Goal: Task Accomplishment & Management: Manage account settings

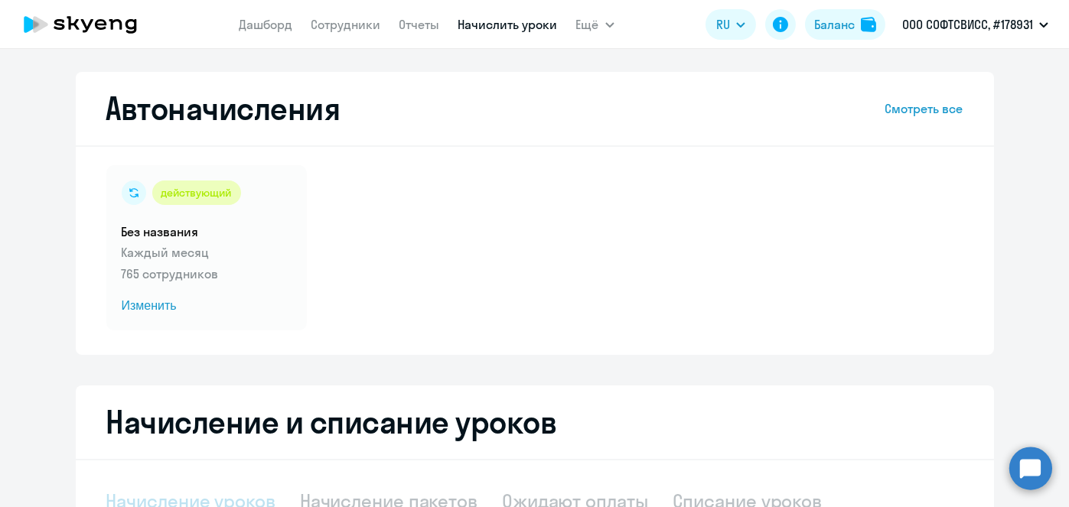
select select "10"
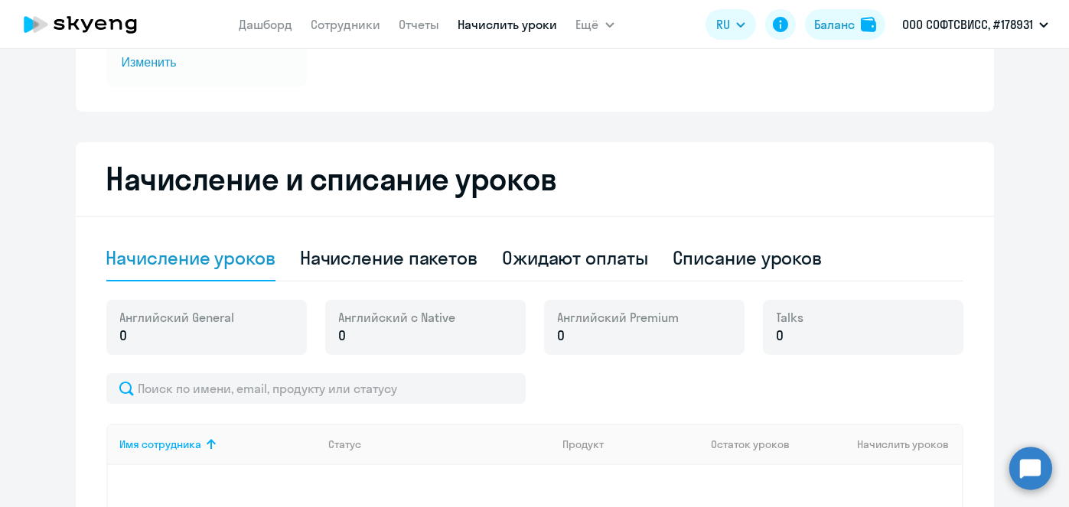
scroll to position [246, 0]
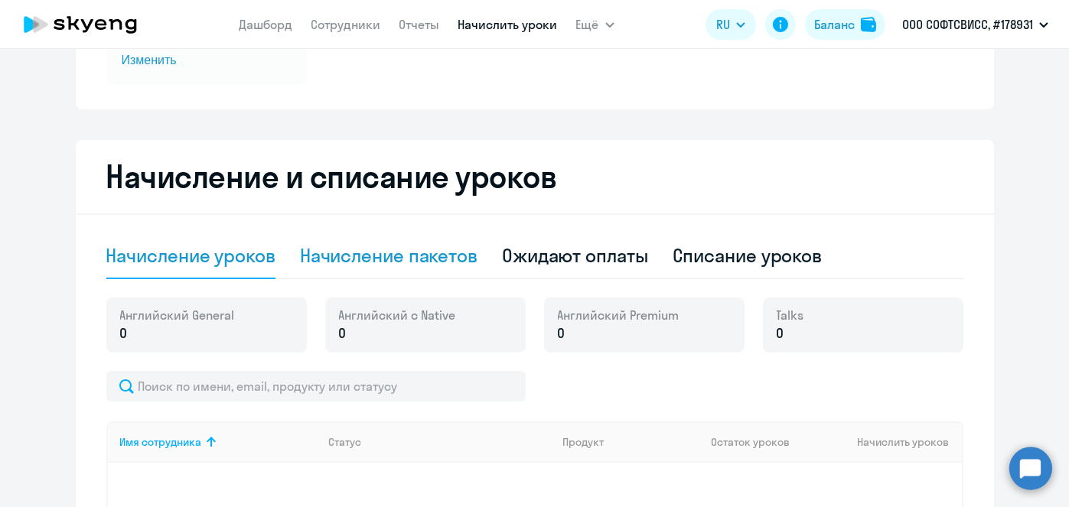
click at [405, 259] on div "Начисление пакетов" at bounding box center [388, 255] width 177 height 24
select select "10"
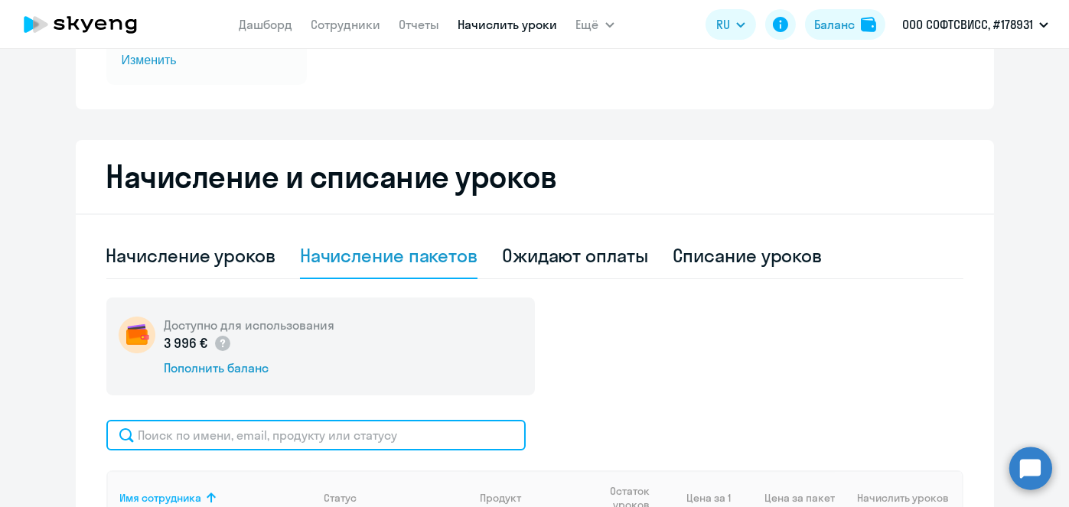
click at [383, 424] on input "text" at bounding box center [315, 435] width 419 height 31
paste input "Popova"
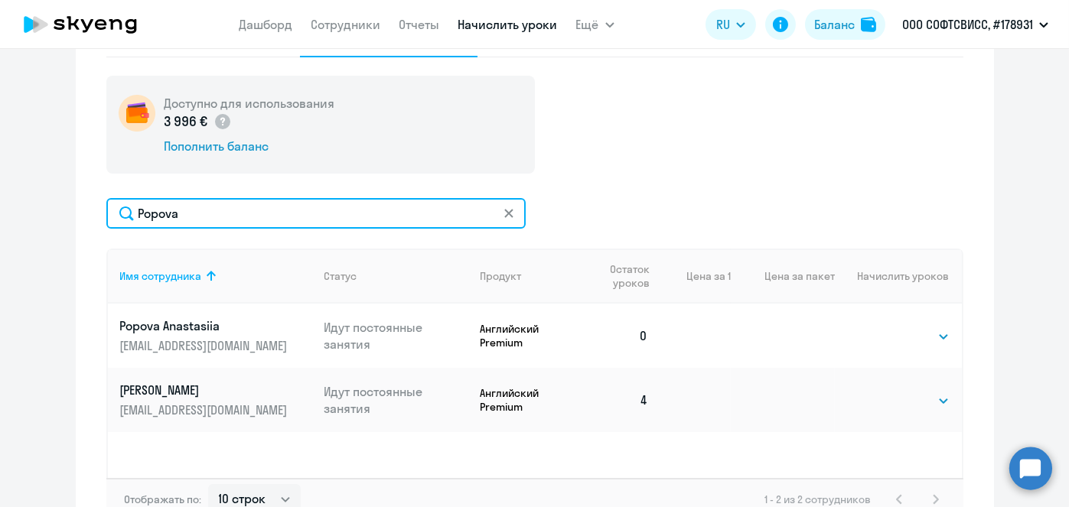
scroll to position [469, 0]
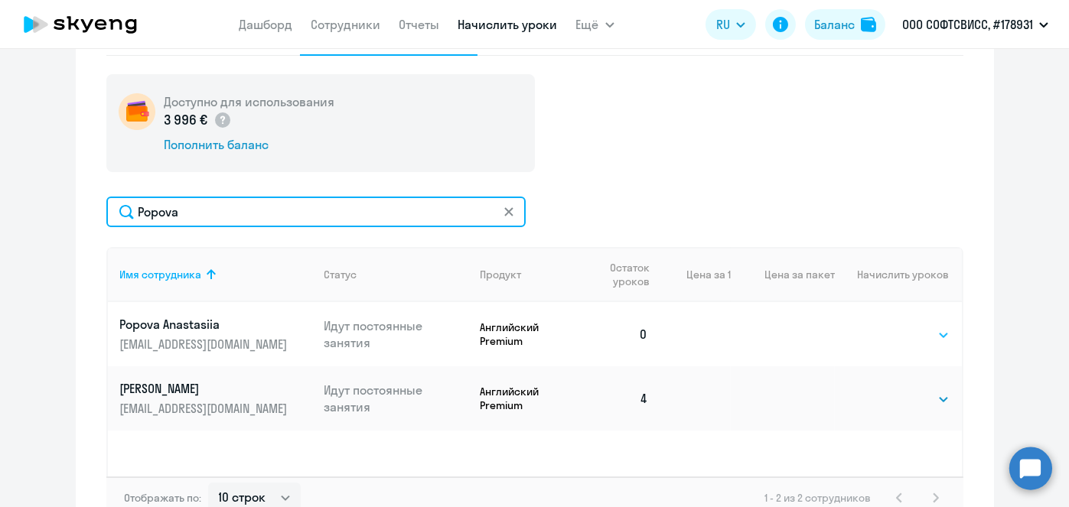
type input "Popova"
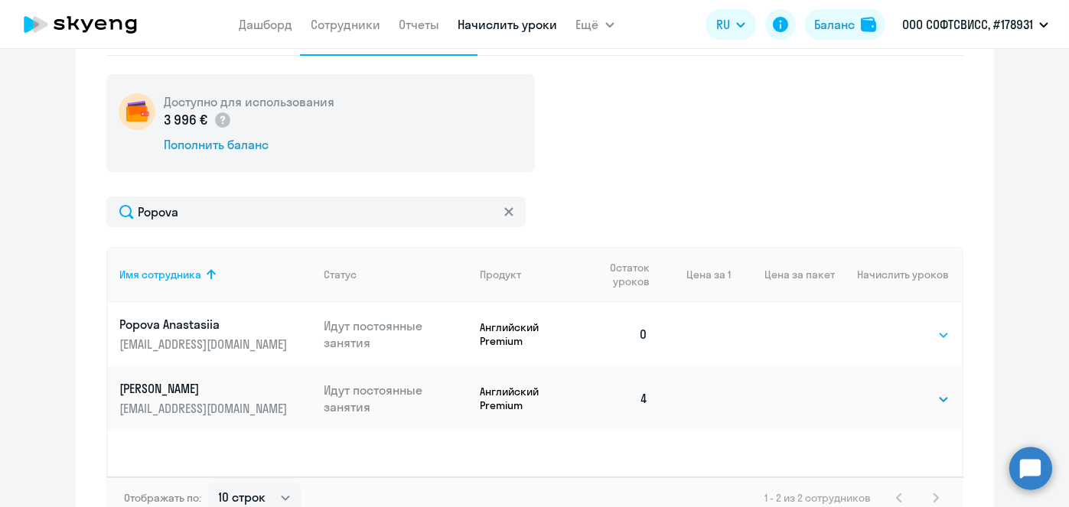
click at [939, 337] on select "Выбрать 8 16 32 64" at bounding box center [918, 335] width 63 height 18
select select "8"
click at [887, 326] on select "Выбрать 8 16 32 64" at bounding box center [918, 335] width 63 height 18
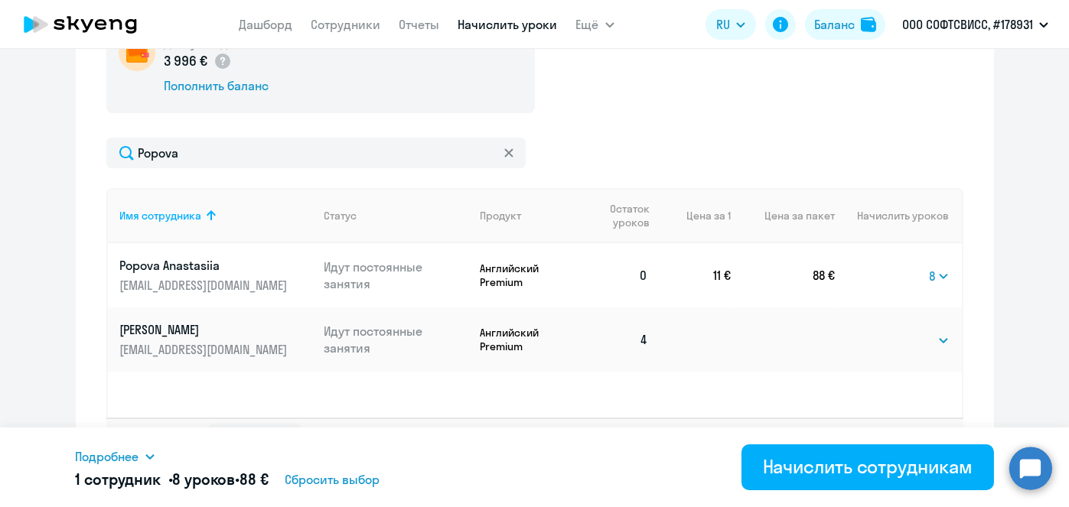
scroll to position [536, 0]
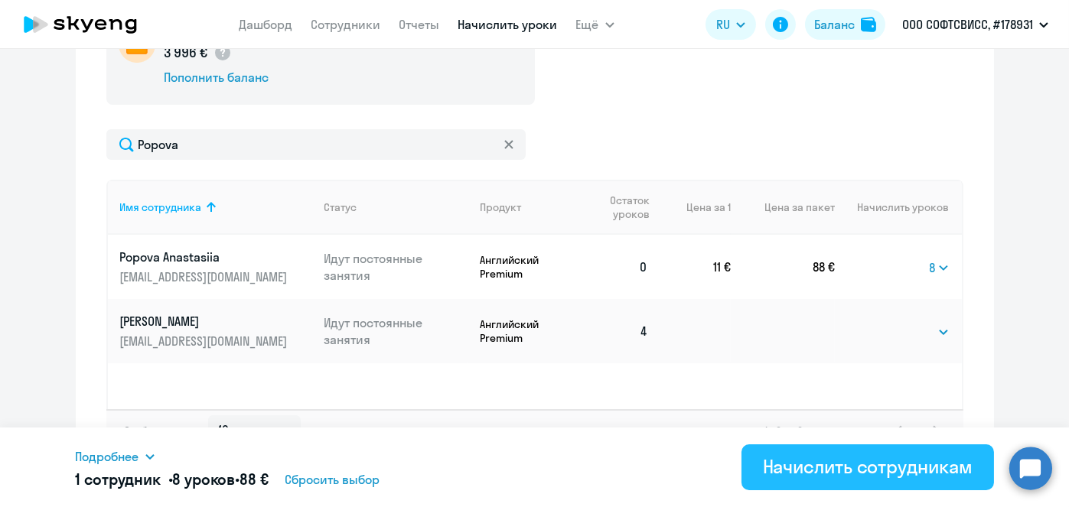
click at [881, 473] on div "Начислить сотрудникам" at bounding box center [868, 466] width 210 height 24
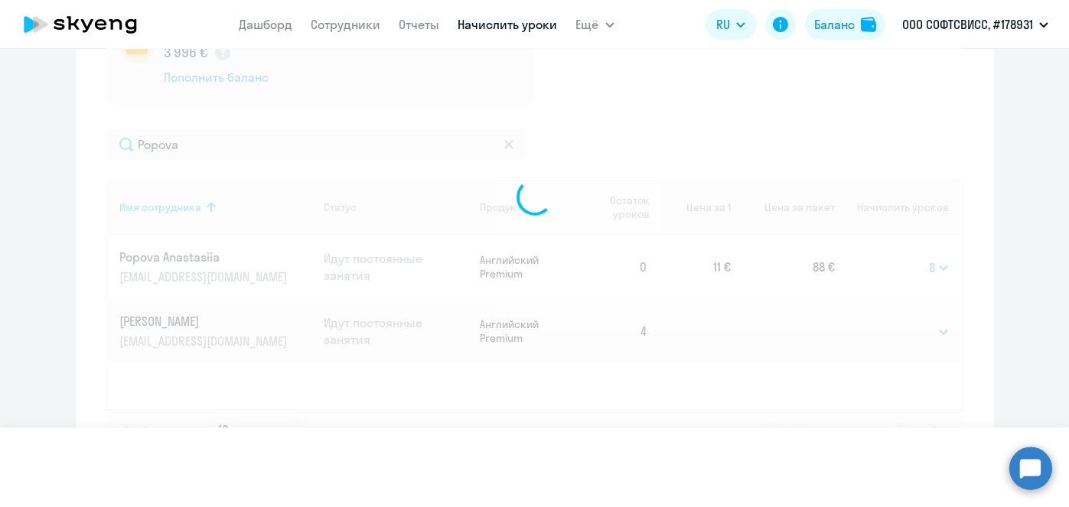
select select
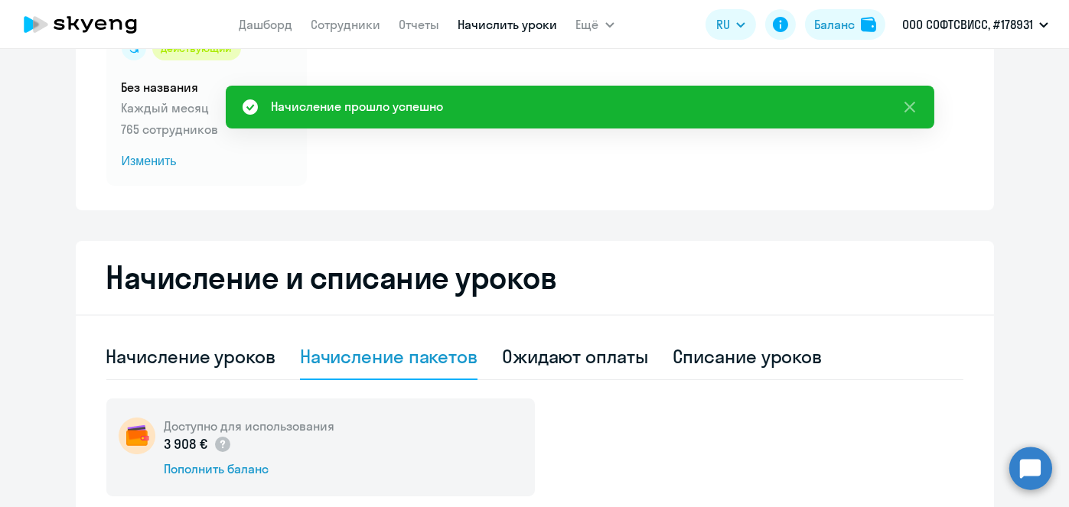
scroll to position [119, 0]
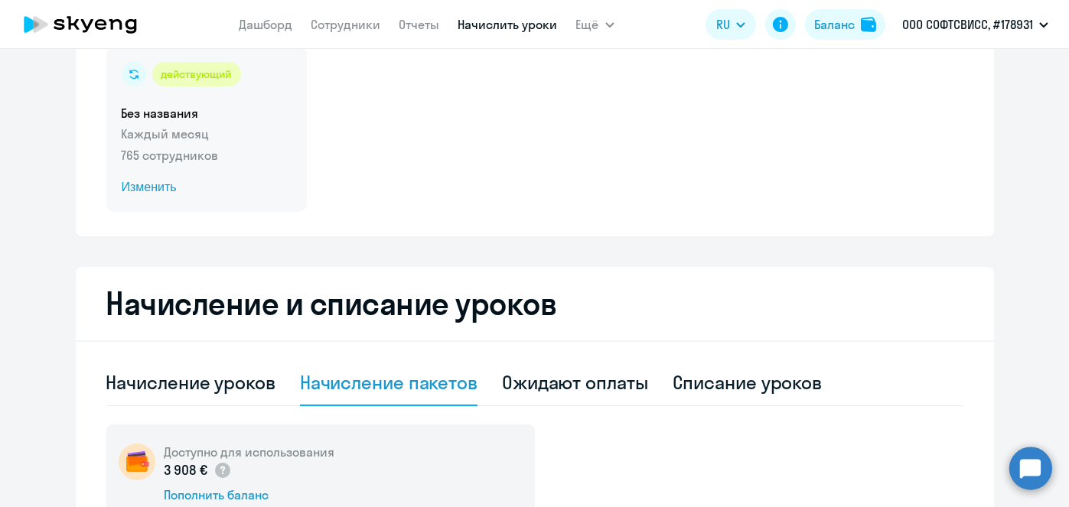
click at [153, 188] on span "Изменить" at bounding box center [207, 187] width 170 height 18
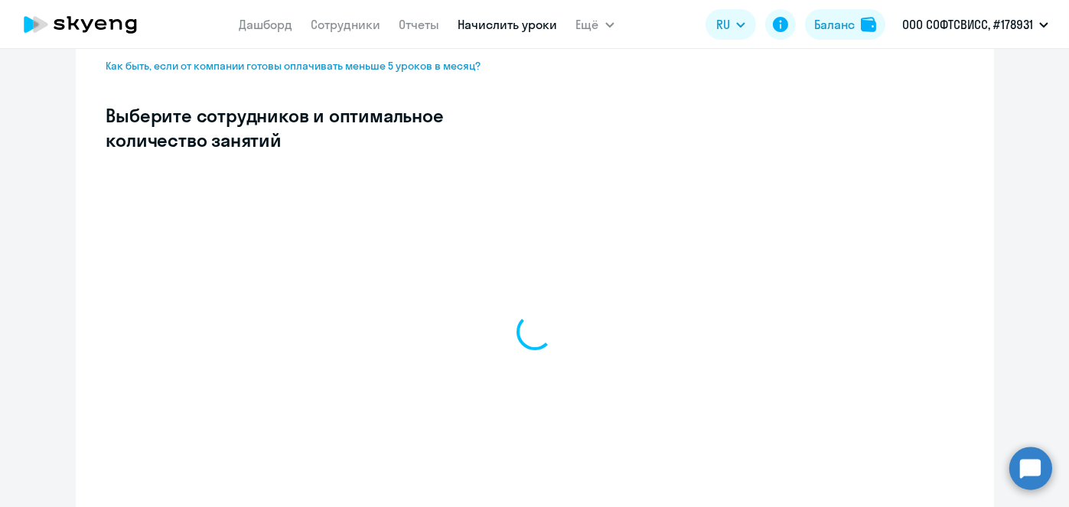
scroll to position [389, 0]
select select "10"
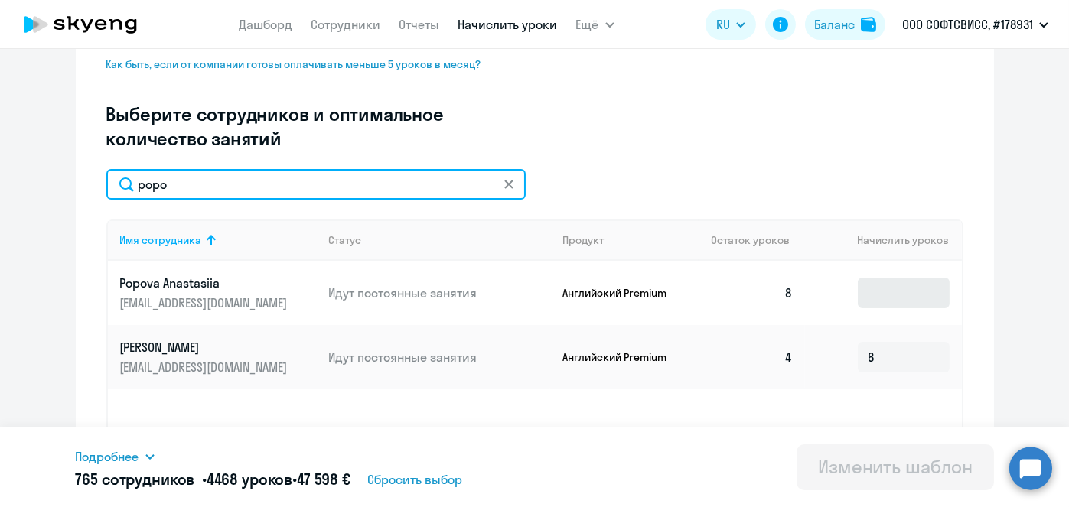
type input "popo"
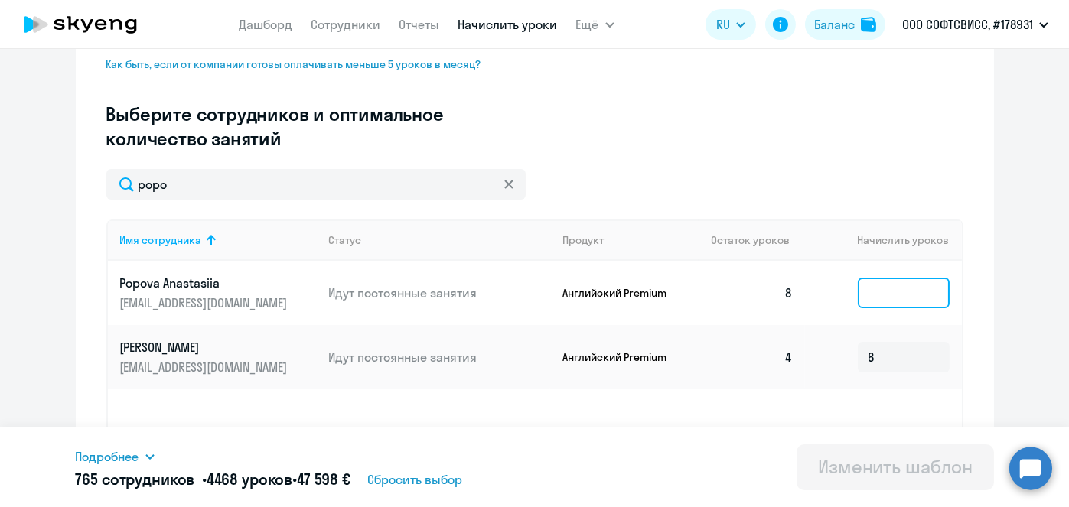
click at [871, 300] on input at bounding box center [903, 293] width 92 height 31
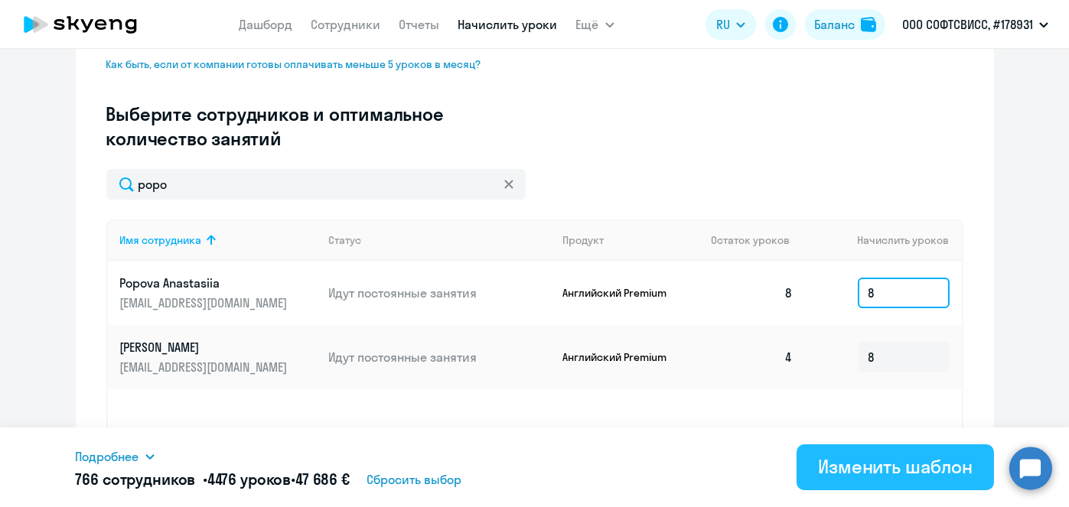
type input "8"
click at [864, 480] on button "Изменить шаблон" at bounding box center [894, 467] width 197 height 46
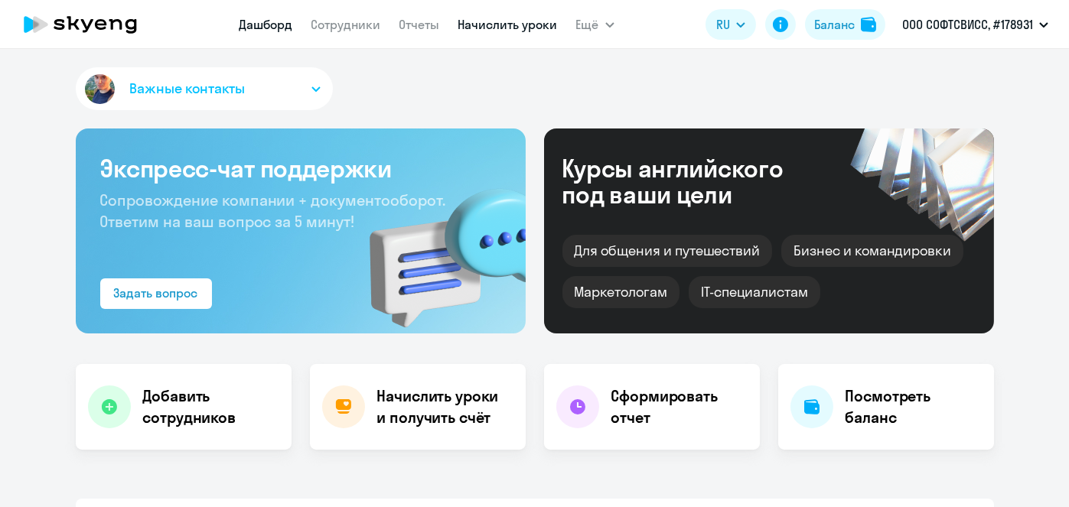
click at [477, 25] on link "Начислить уроки" at bounding box center [507, 24] width 99 height 15
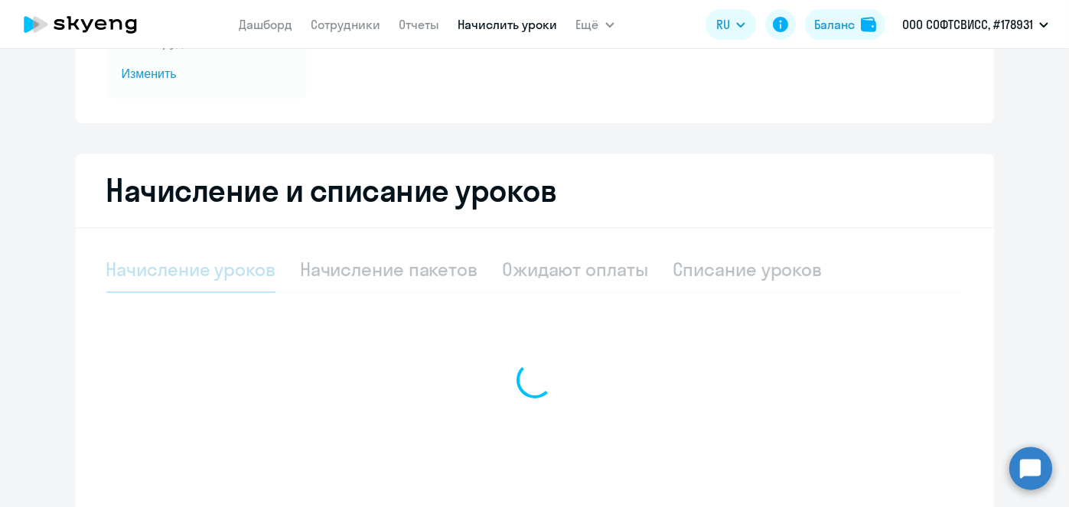
scroll to position [236, 0]
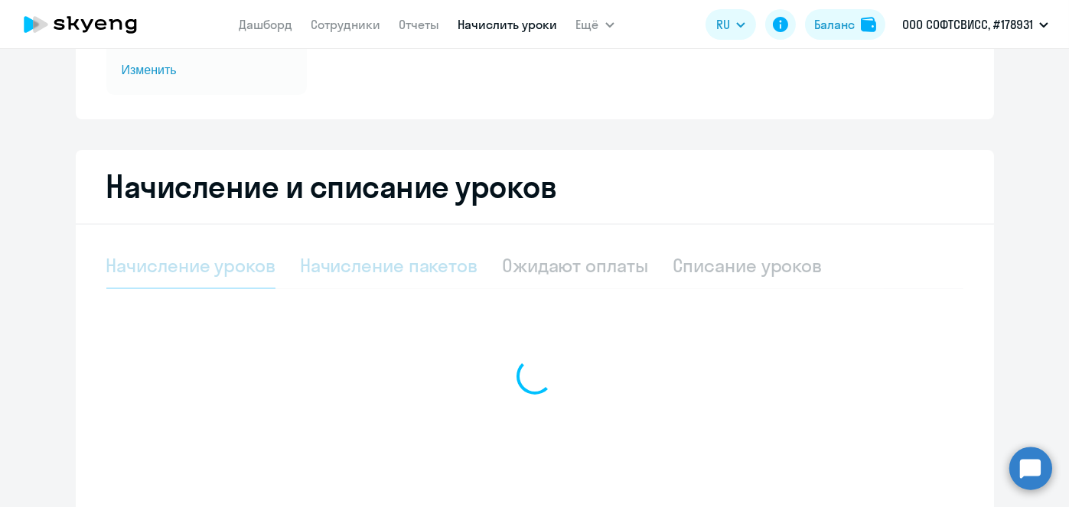
select select "10"
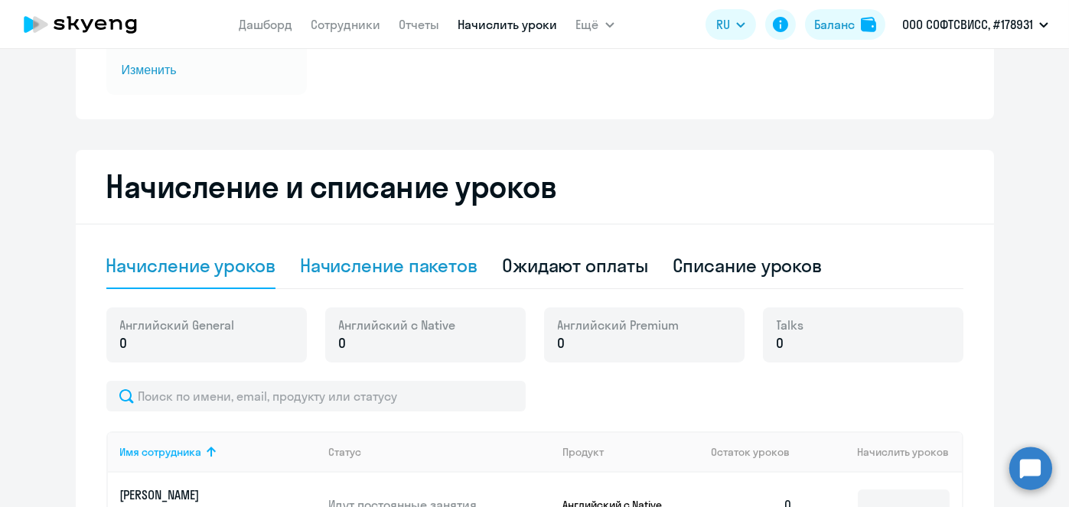
click at [416, 268] on div "Начисление пакетов" at bounding box center [388, 265] width 177 height 24
select select "10"
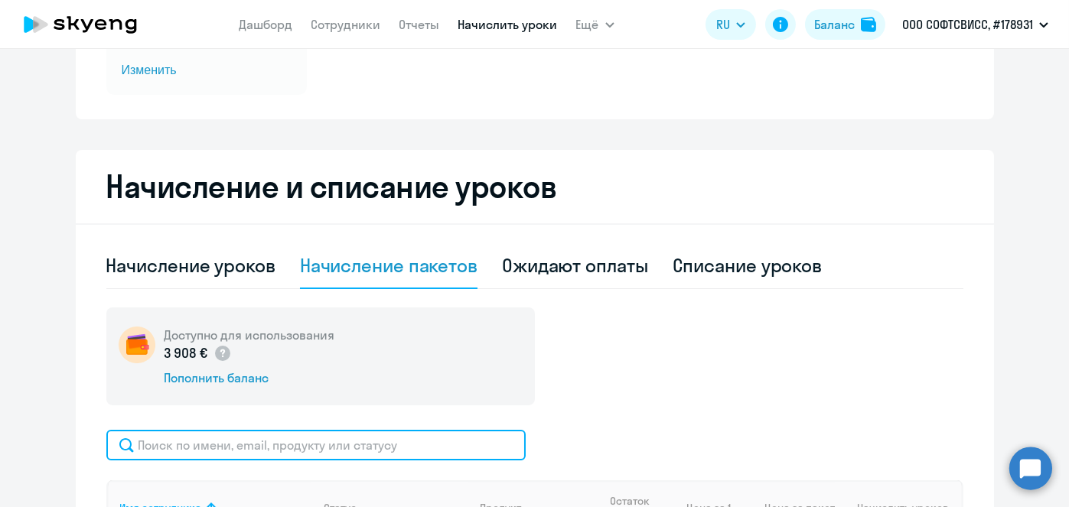
click at [317, 442] on input "text" at bounding box center [315, 445] width 419 height 31
paste input "Bandarchuk"
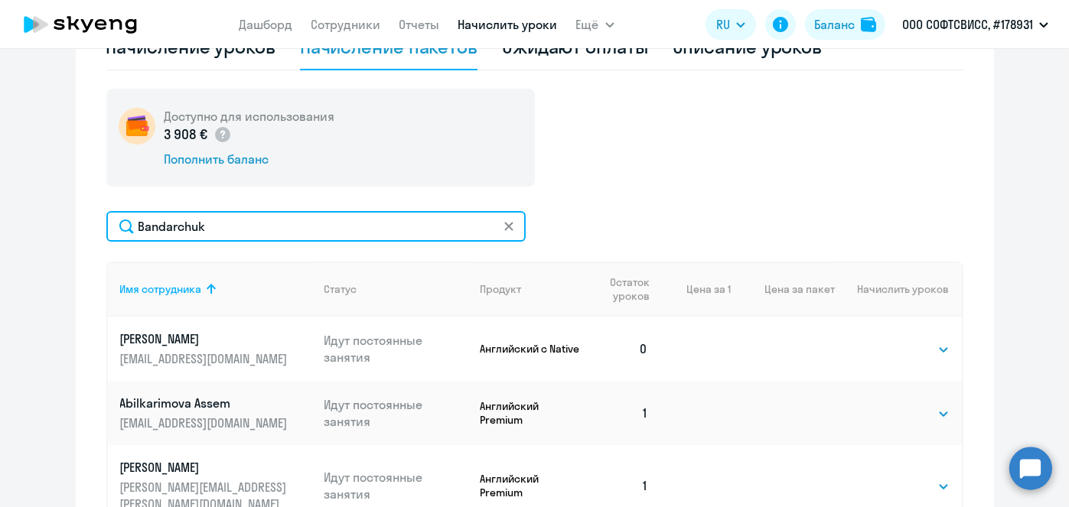
scroll to position [469, 0]
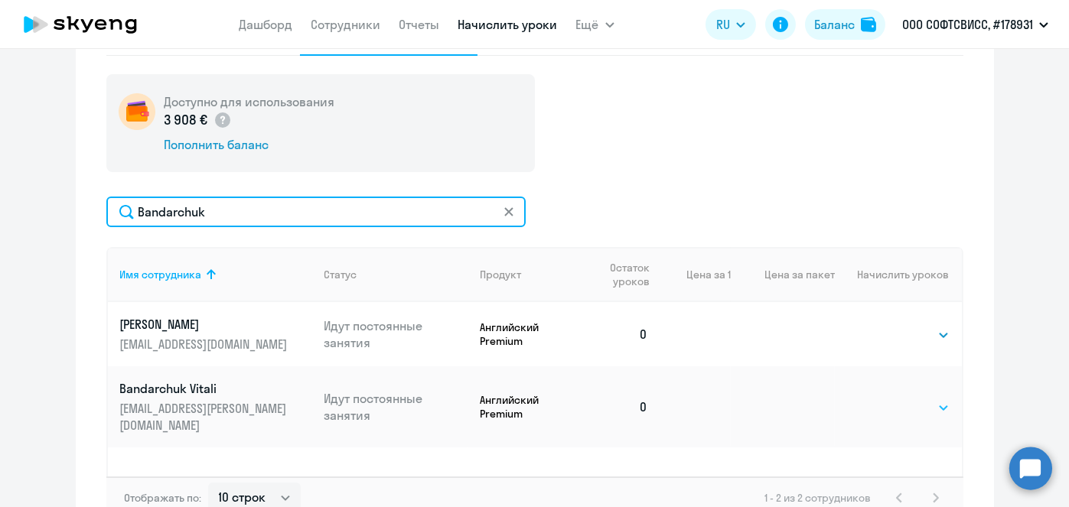
type input "Bandarchuk"
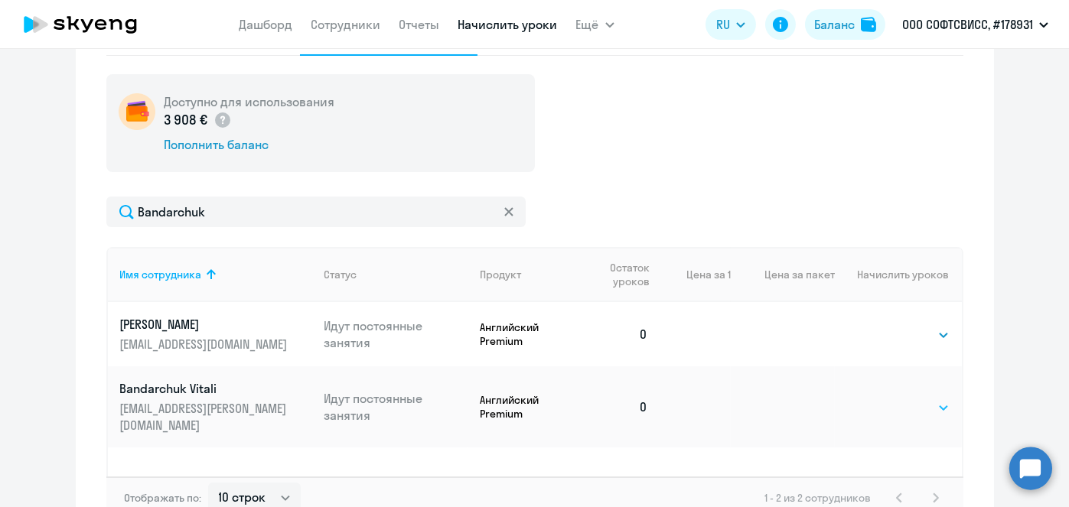
click at [928, 402] on select "Выбрать 8 16 32 64" at bounding box center [918, 408] width 63 height 18
select select "8"
click at [887, 399] on select "Выбрать 8 16 32 64" at bounding box center [918, 408] width 63 height 18
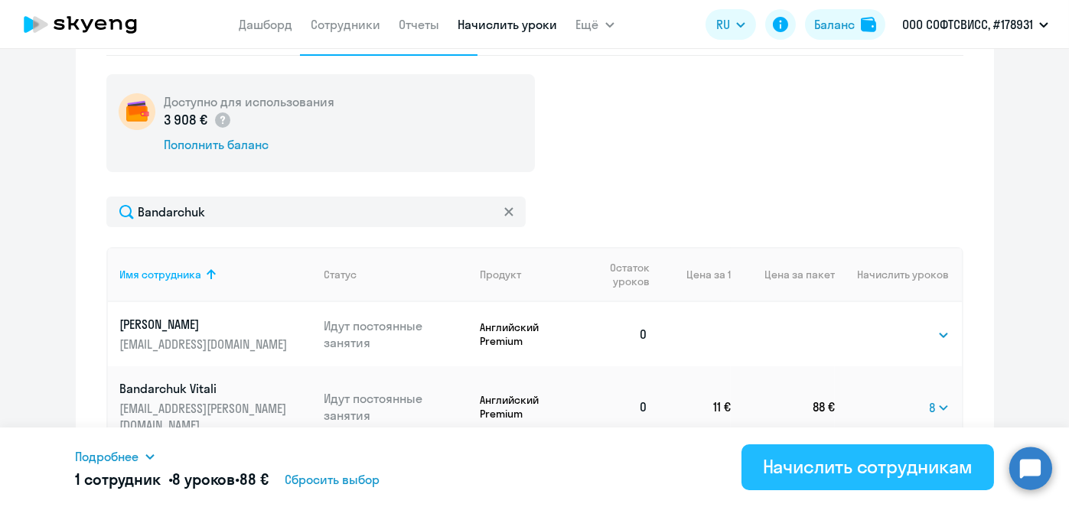
click at [805, 461] on div "Начислить сотрудникам" at bounding box center [868, 466] width 210 height 24
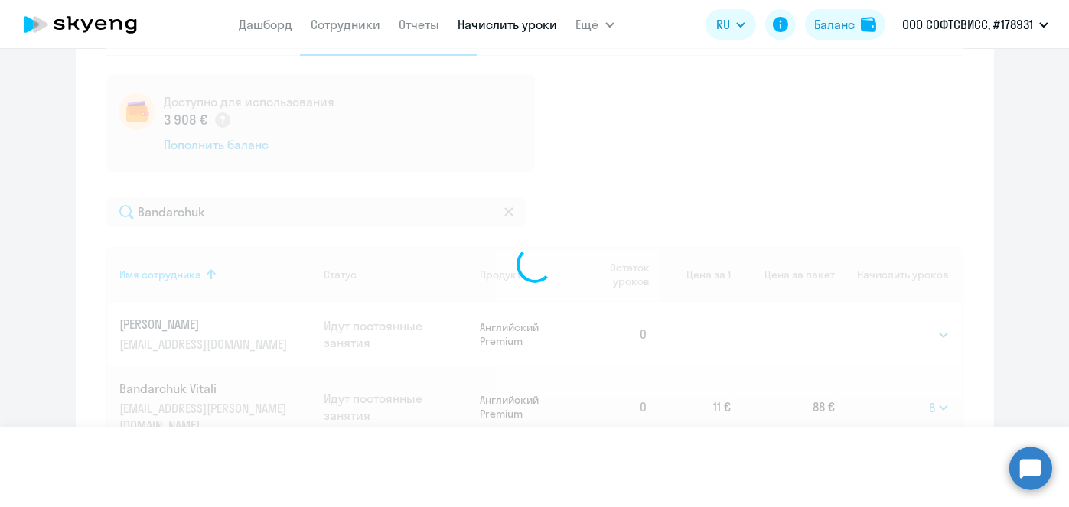
select select
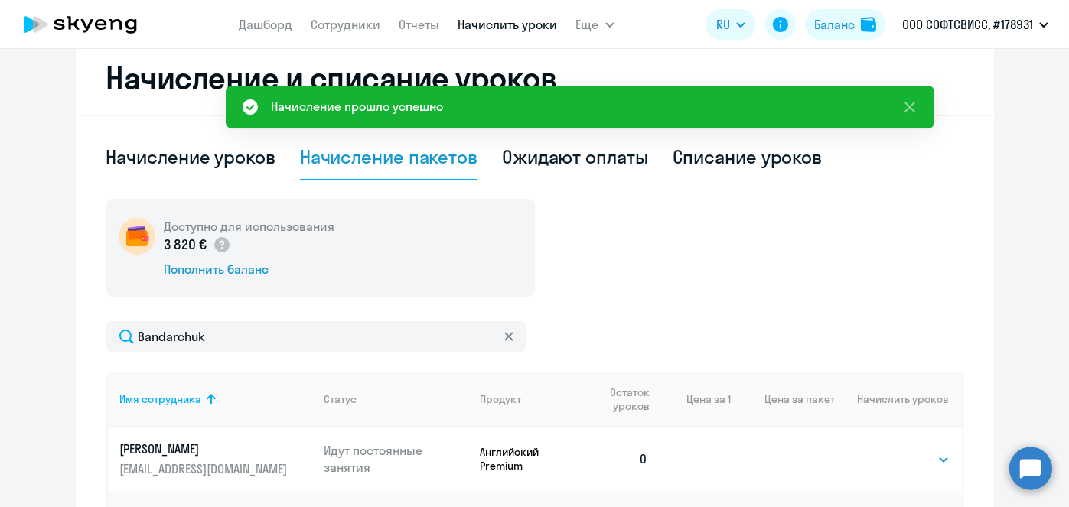
scroll to position [341, 0]
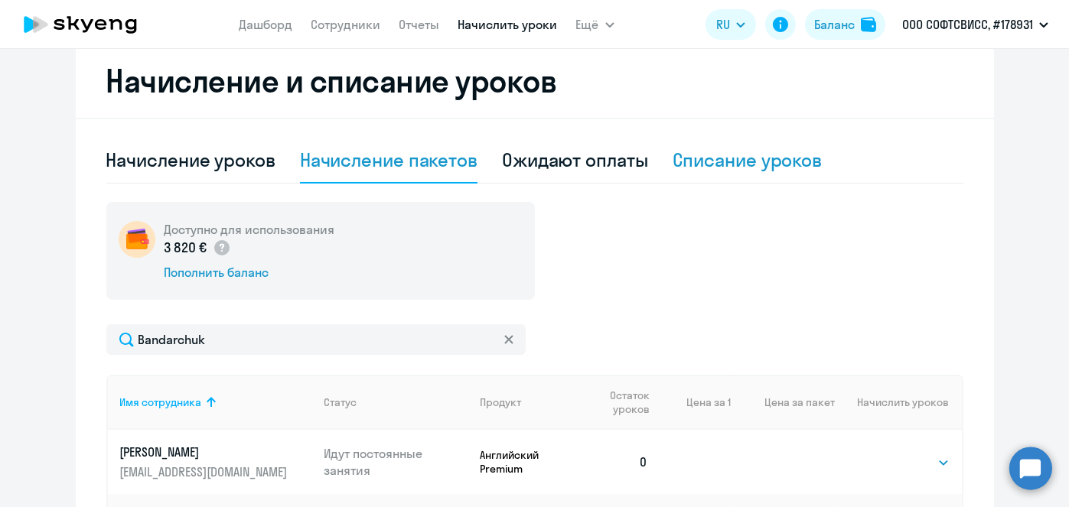
click at [787, 155] on div "Списание уроков" at bounding box center [747, 160] width 150 height 24
select select "10"
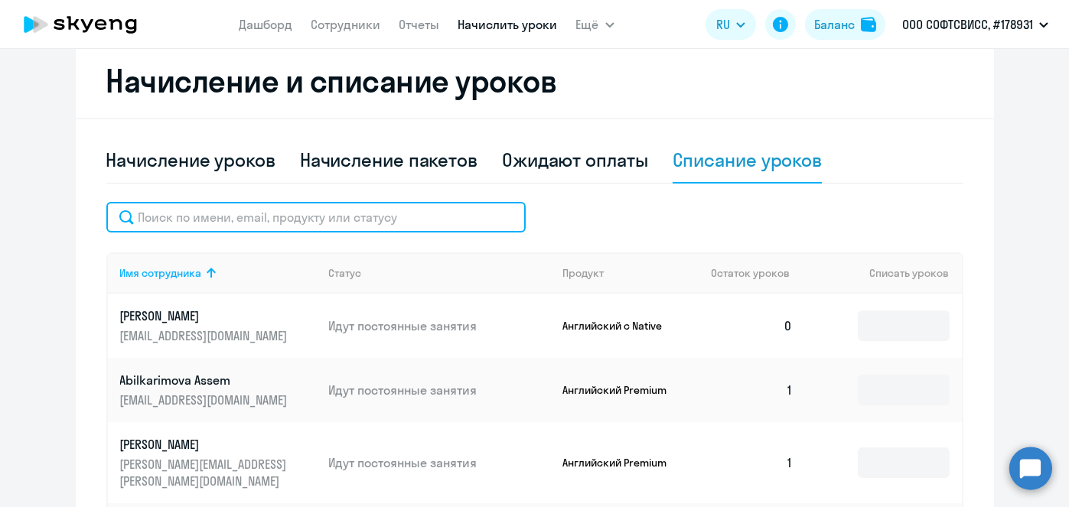
click at [401, 220] on input "text" at bounding box center [315, 217] width 419 height 31
paste input "Bandarchuk"
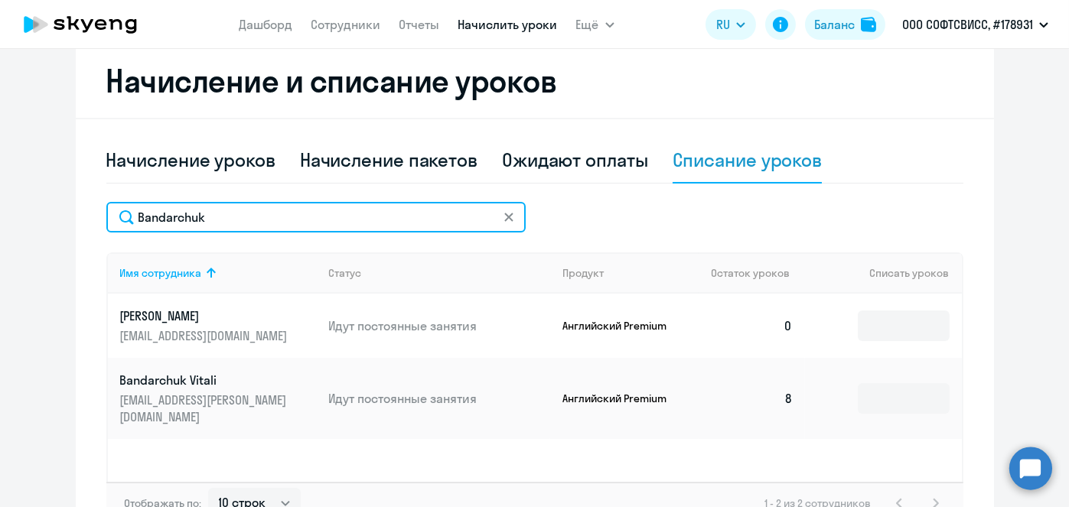
type input "Bandarchuk"
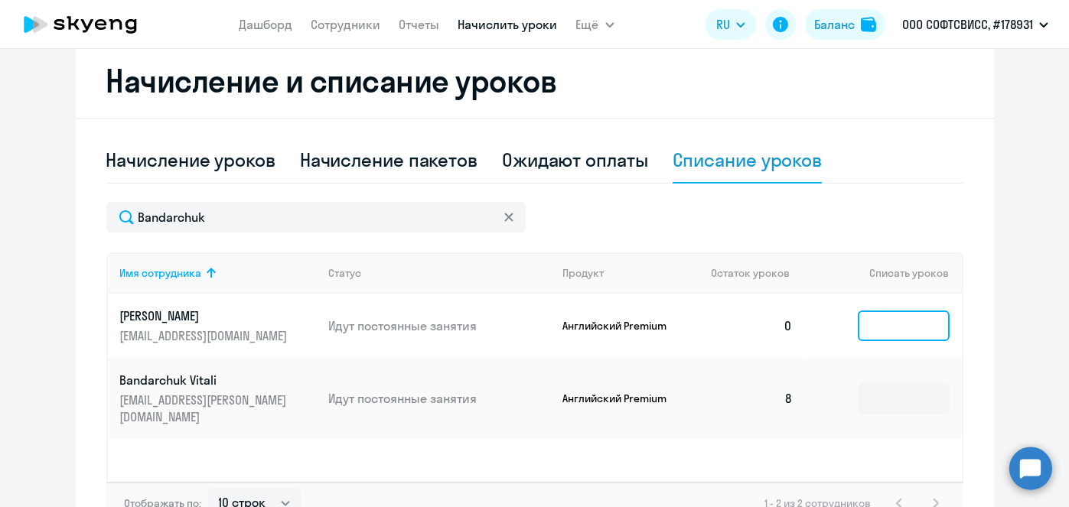
click at [895, 323] on input at bounding box center [903, 326] width 92 height 31
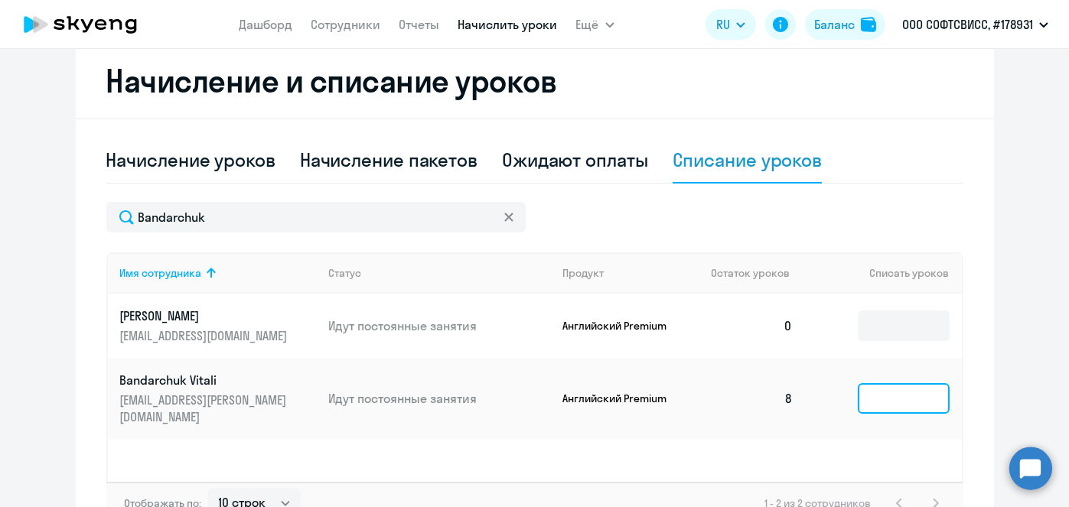
click at [894, 388] on input at bounding box center [903, 398] width 92 height 31
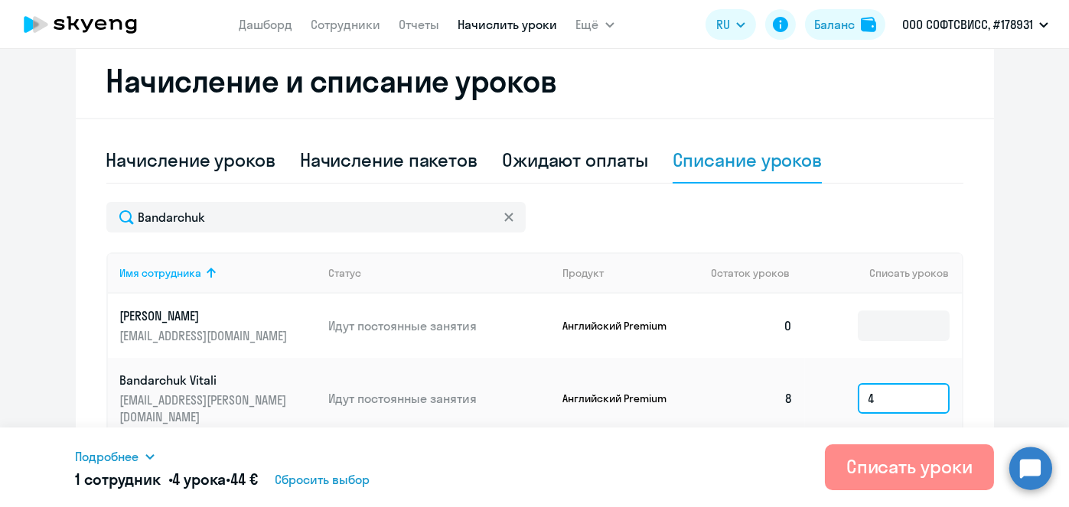
type input "4"
click at [875, 461] on div "Списать уроки" at bounding box center [909, 466] width 126 height 24
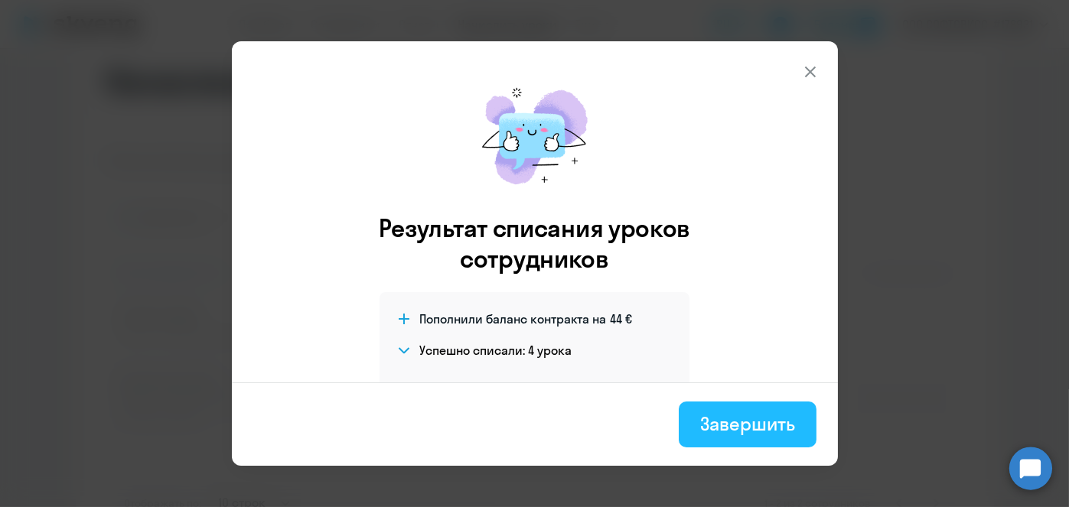
click at [783, 437] on button "Завершить" at bounding box center [746, 425] width 137 height 46
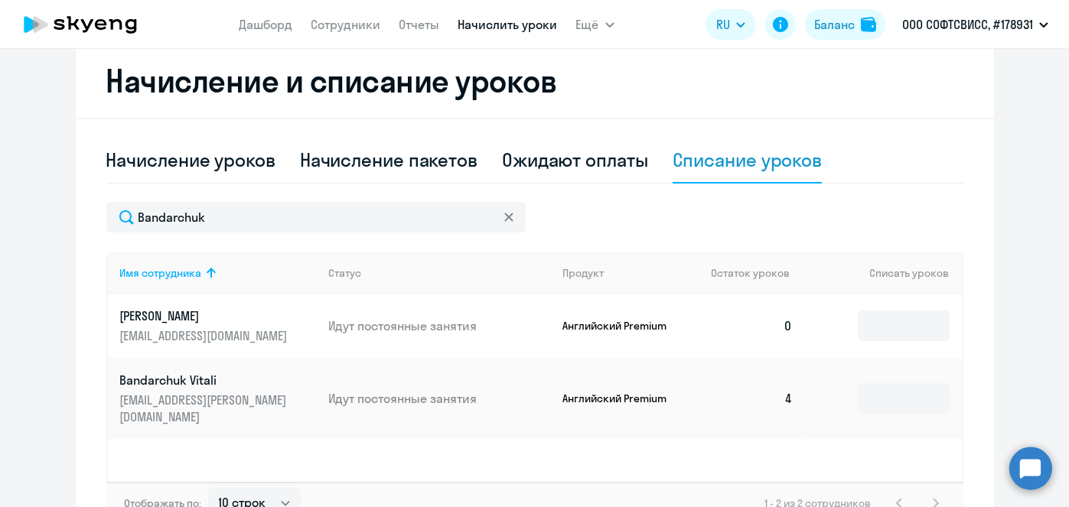
scroll to position [0, 0]
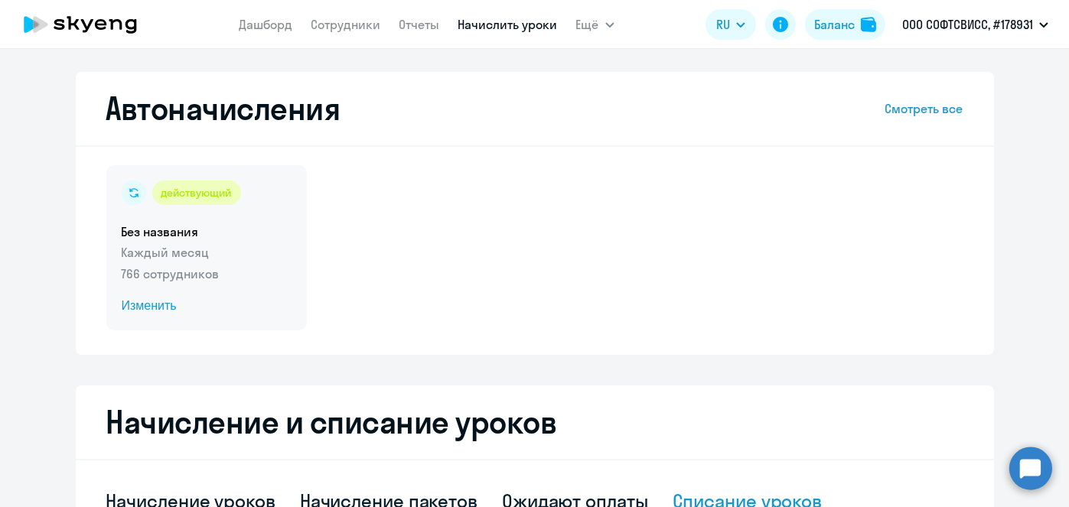
click at [141, 305] on span "Изменить" at bounding box center [207, 306] width 170 height 18
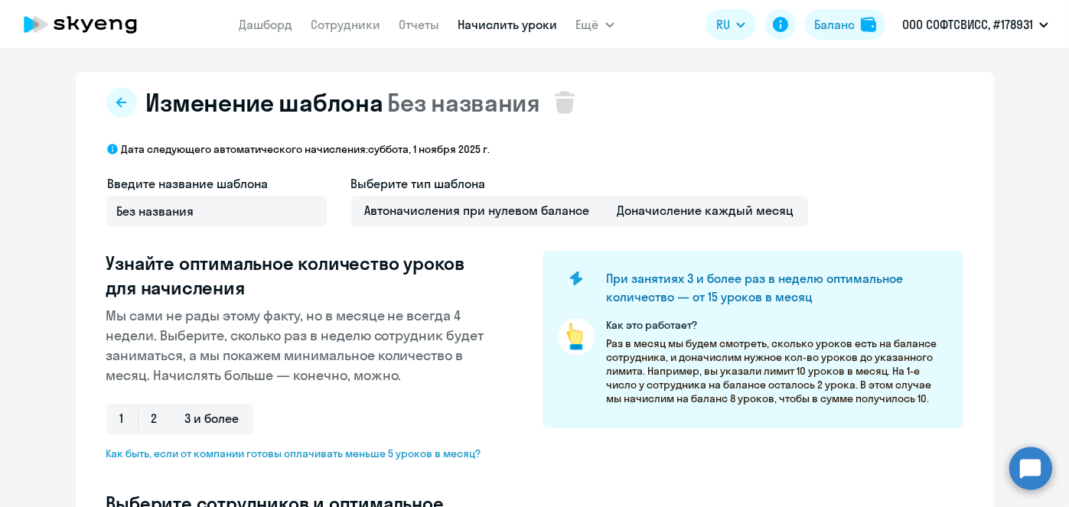
scroll to position [401, 0]
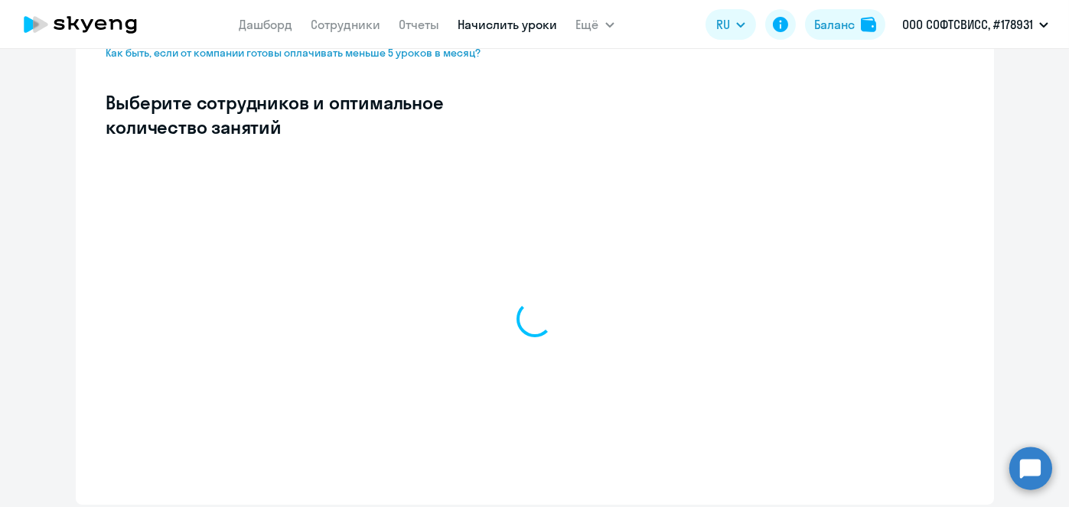
select select "10"
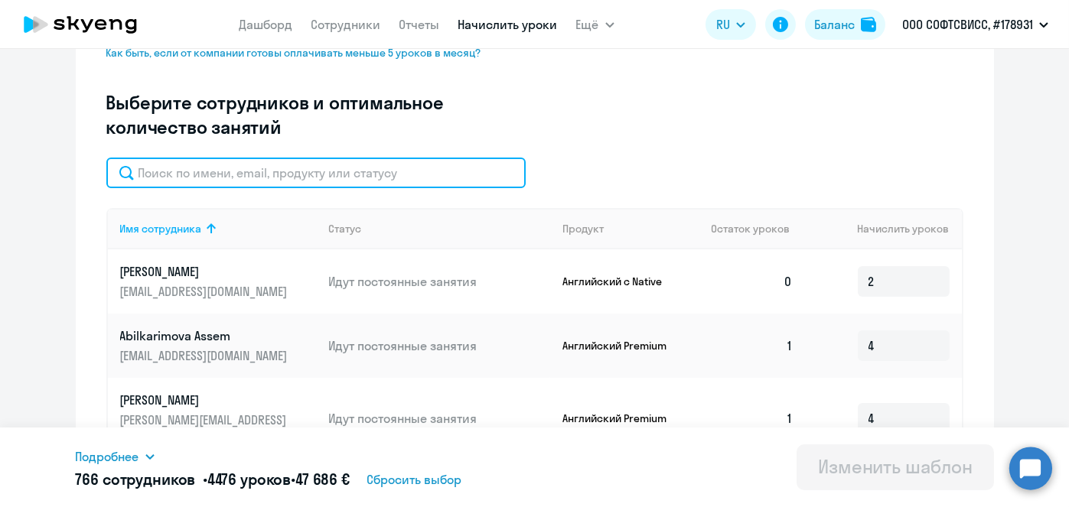
click at [348, 174] on input "text" at bounding box center [315, 173] width 419 height 31
paste input "Bandarchuk"
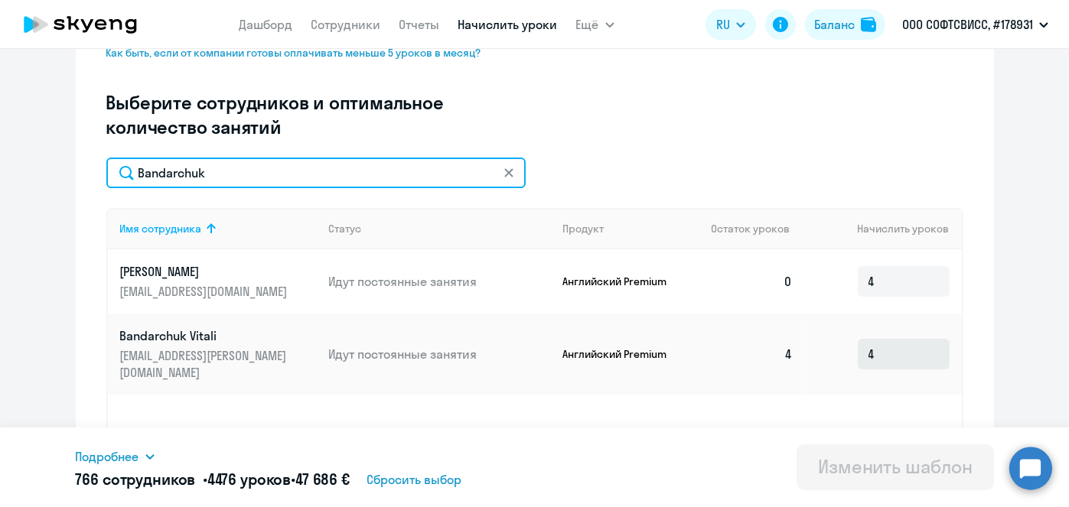
type input "Bandarchuk"
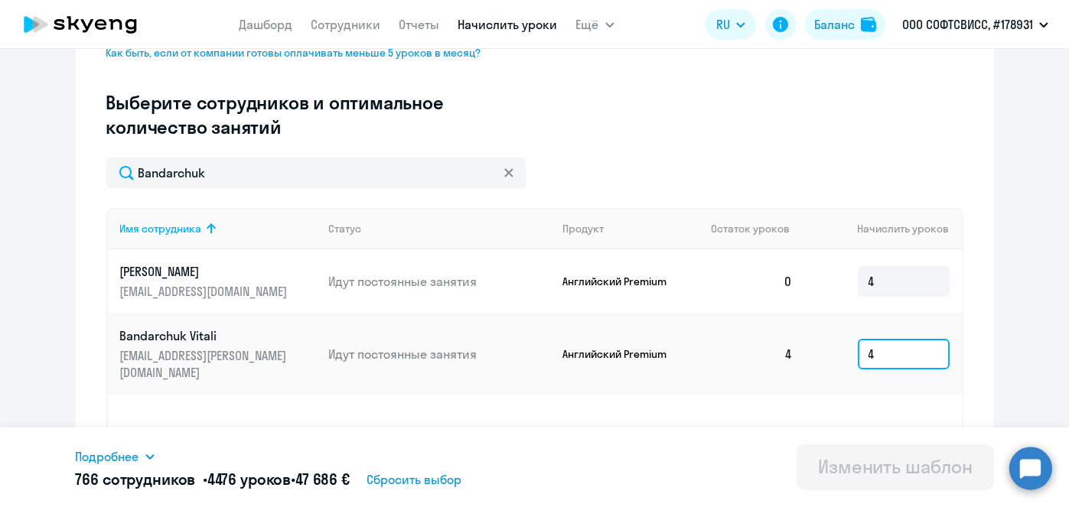
click at [887, 341] on input "4" at bounding box center [903, 354] width 92 height 31
type input "8"
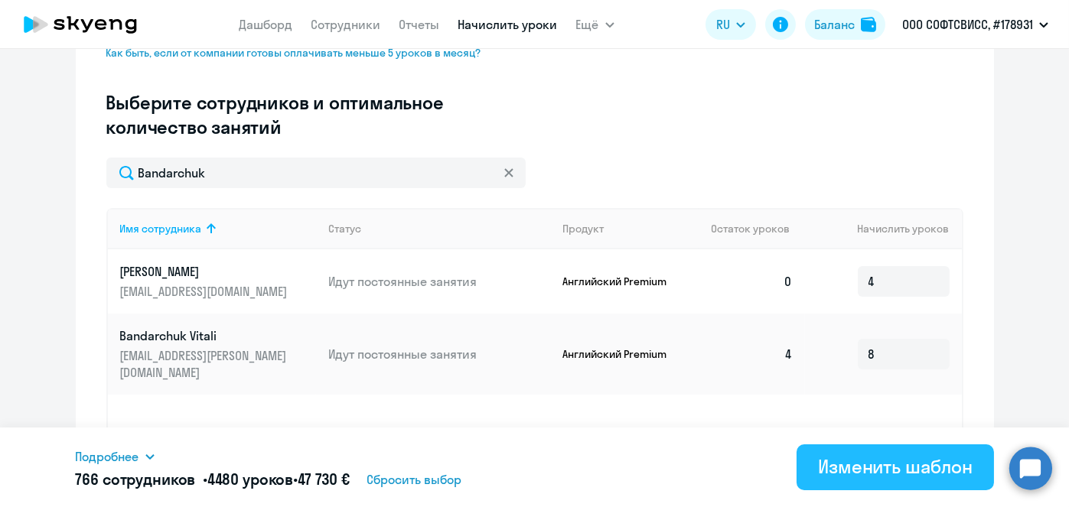
click at [876, 483] on button "Изменить шаблон" at bounding box center [894, 467] width 197 height 46
